Goal: Transaction & Acquisition: Purchase product/service

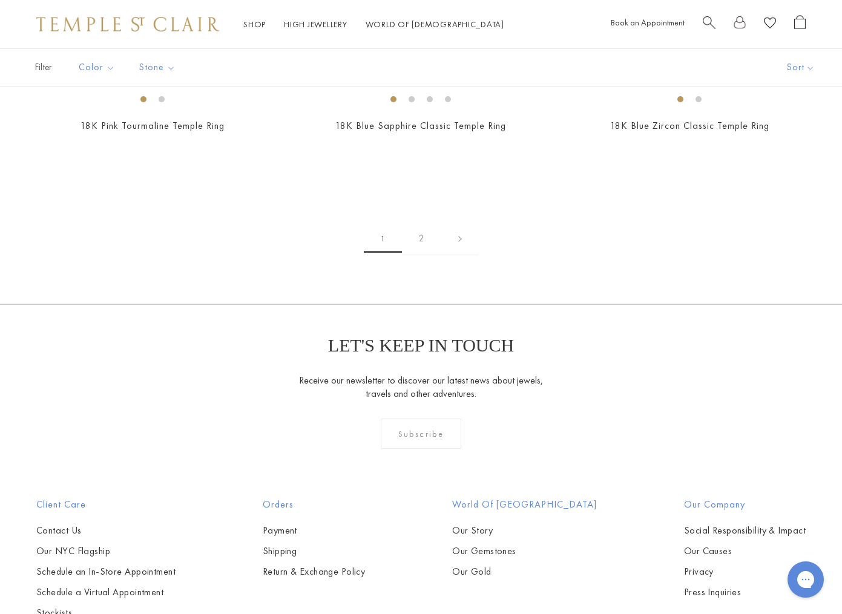
scroll to position [1664, 0]
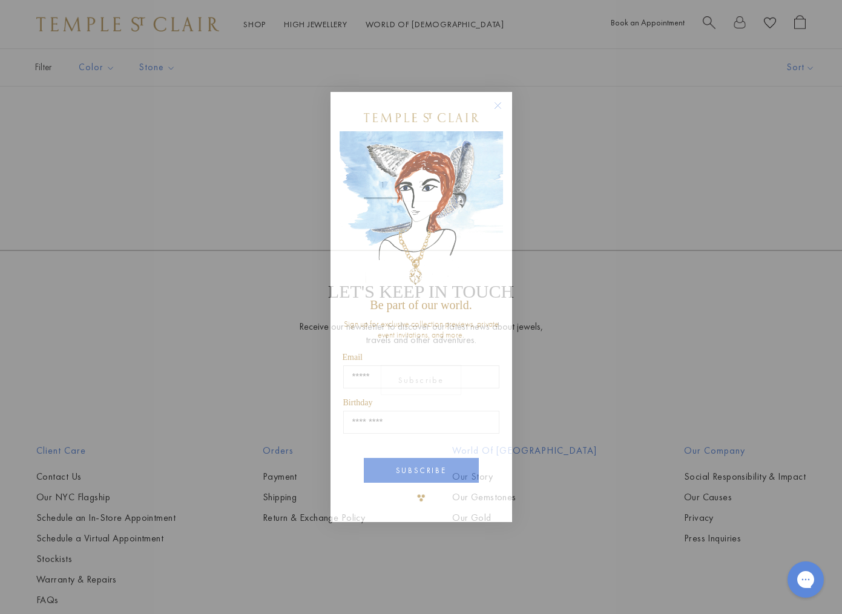
click at [494, 108] on circle "Close dialog" at bounding box center [497, 105] width 15 height 15
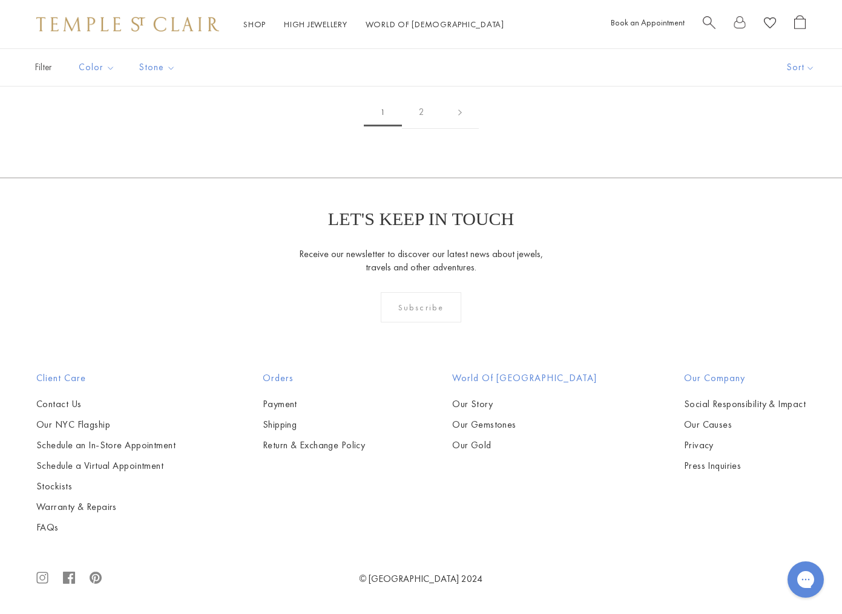
scroll to position [2339, 0]
click at [0, 0] on img at bounding box center [0, 0] width 0 height 0
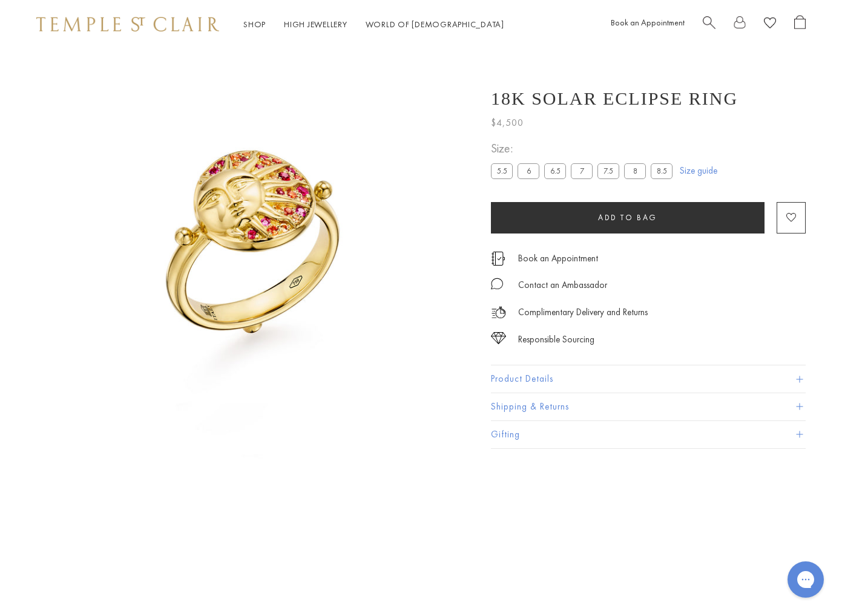
scroll to position [48, 0]
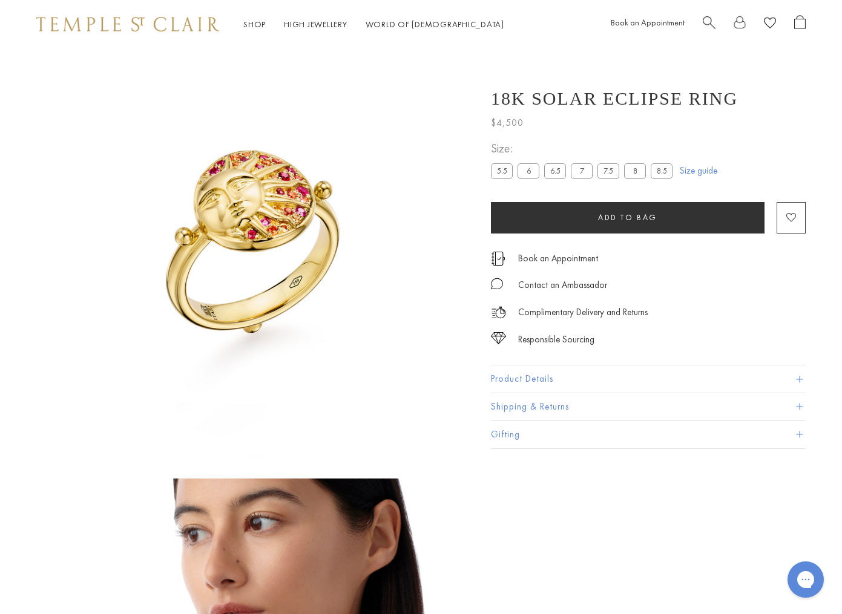
scroll to position [48, 0]
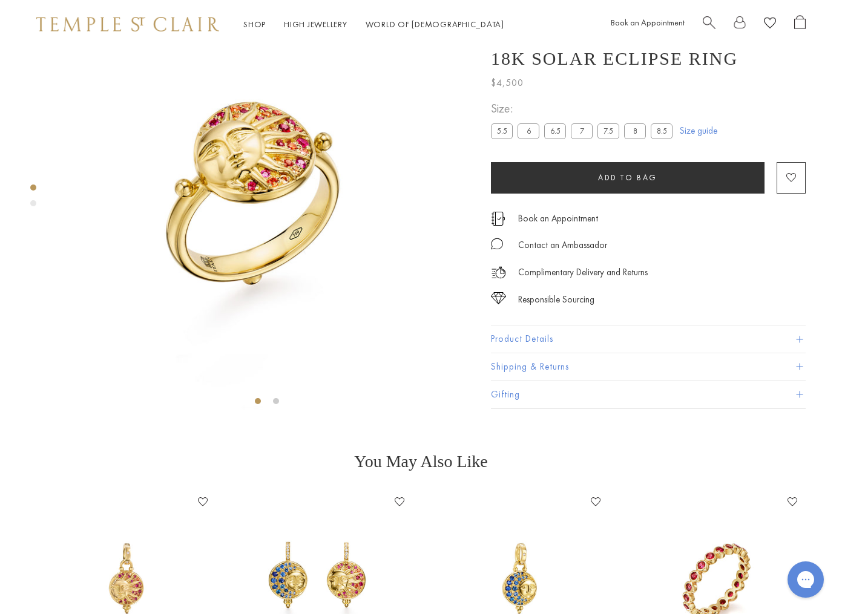
click at [500, 139] on label "5.5" at bounding box center [502, 131] width 22 height 15
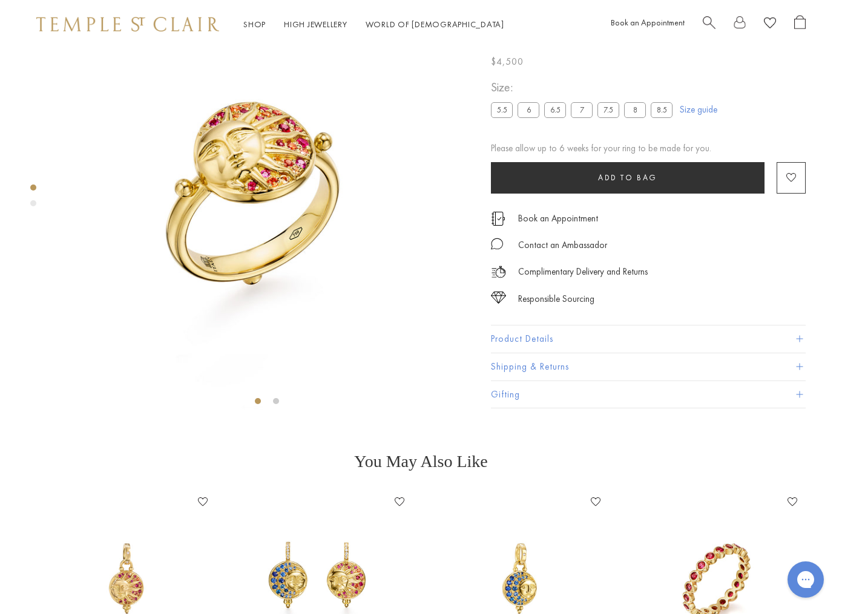
click at [609, 183] on span "Add to bag" at bounding box center [627, 177] width 59 height 10
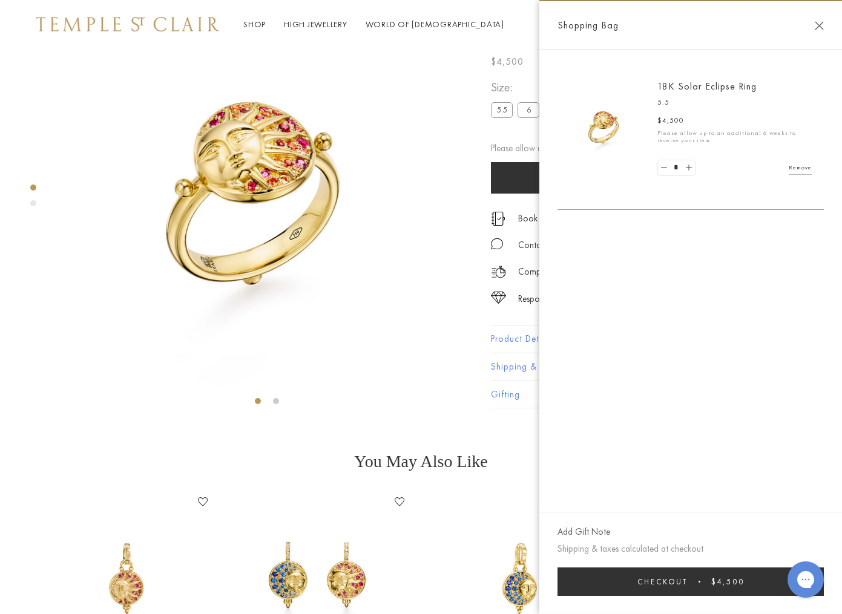
click at [685, 584] on span "Checkout" at bounding box center [662, 582] width 50 height 10
